Goal: Task Accomplishment & Management: Use online tool/utility

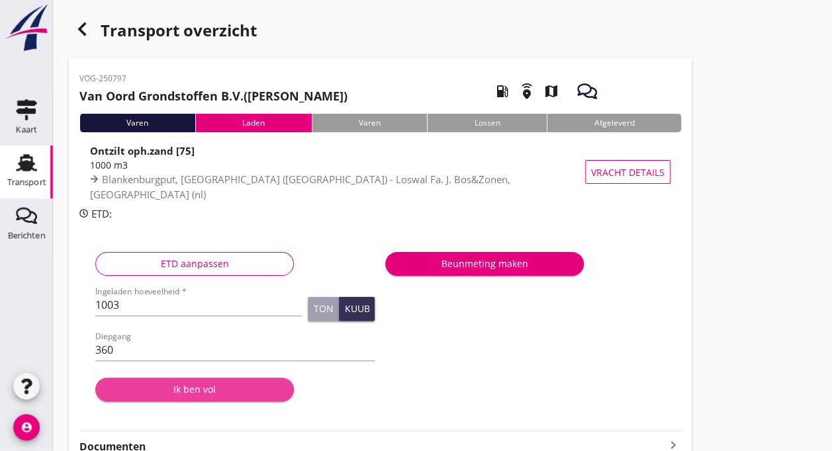
click at [189, 390] on div "Ik ben vol" at bounding box center [194, 390] width 177 height 14
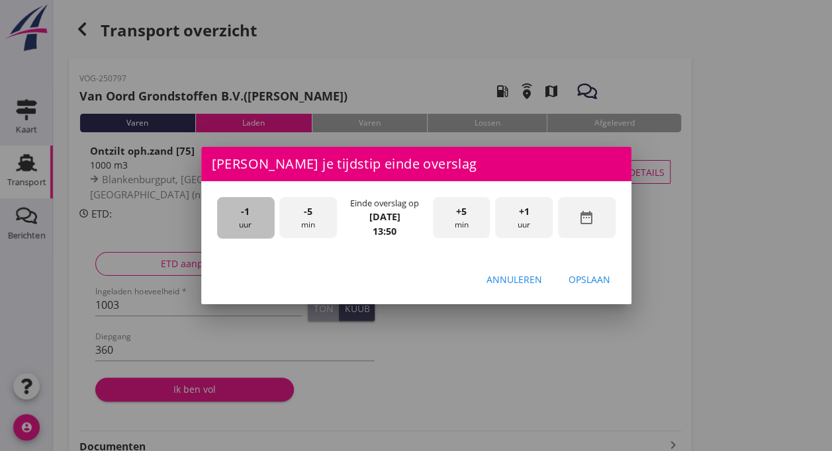
click at [247, 224] on div "-1 uur" at bounding box center [246, 218] width 58 height 42
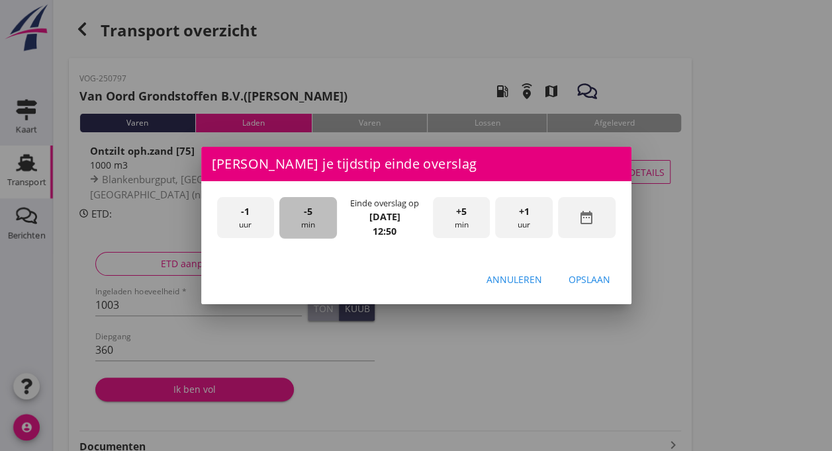
click at [311, 216] on span "-5" at bounding box center [308, 211] width 9 height 15
click at [525, 214] on span "+1" at bounding box center [524, 211] width 11 height 15
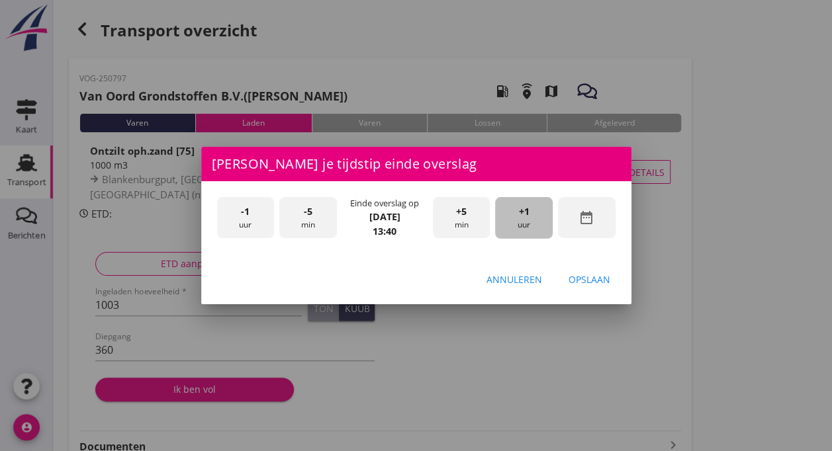
click at [526, 214] on span "+1" at bounding box center [524, 211] width 11 height 15
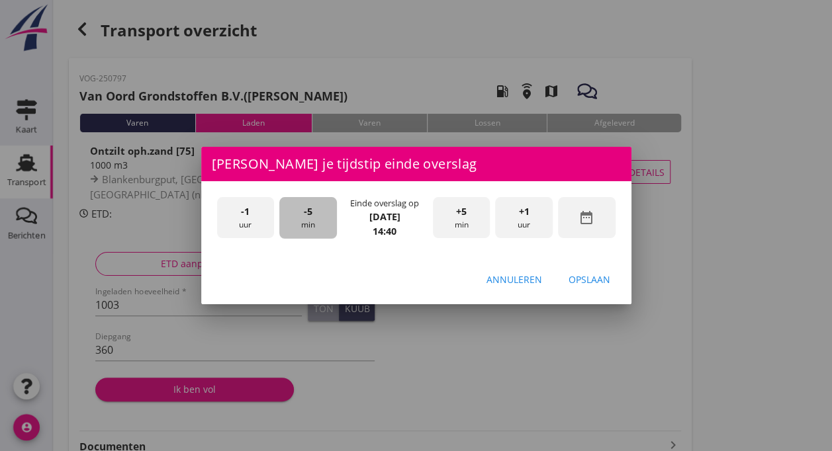
click at [305, 214] on span "-5" at bounding box center [308, 211] width 9 height 15
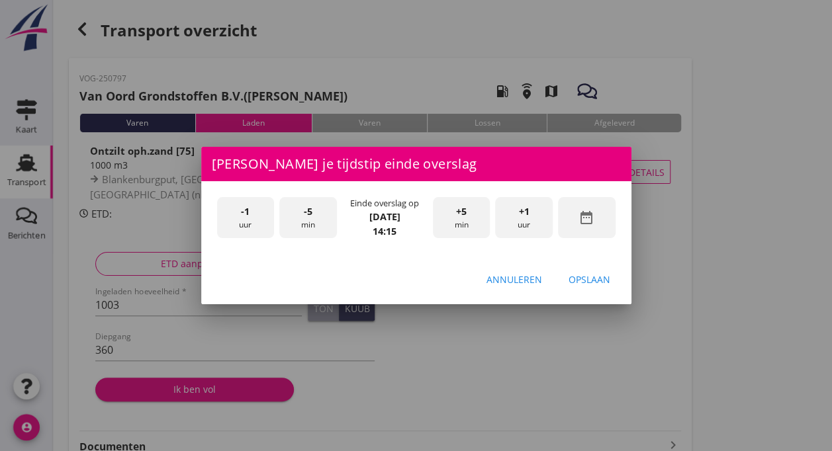
click at [305, 214] on span "-5" at bounding box center [308, 211] width 9 height 15
click at [588, 281] on div "Opslaan" at bounding box center [589, 280] width 42 height 14
